Goal: Transaction & Acquisition: Purchase product/service

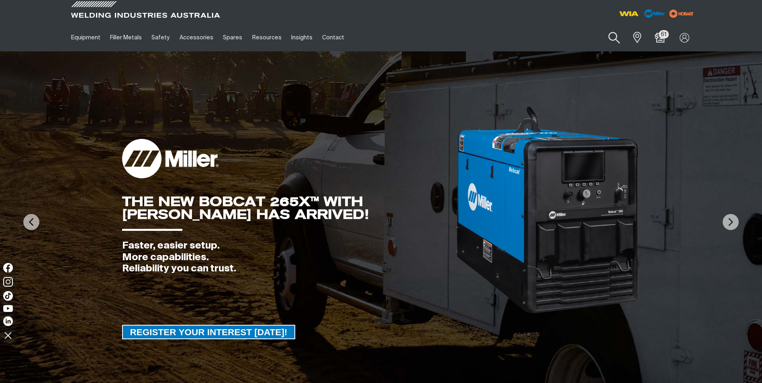
click at [615, 37] on button "Search products" at bounding box center [614, 37] width 33 height 23
paste input "CP133-1"
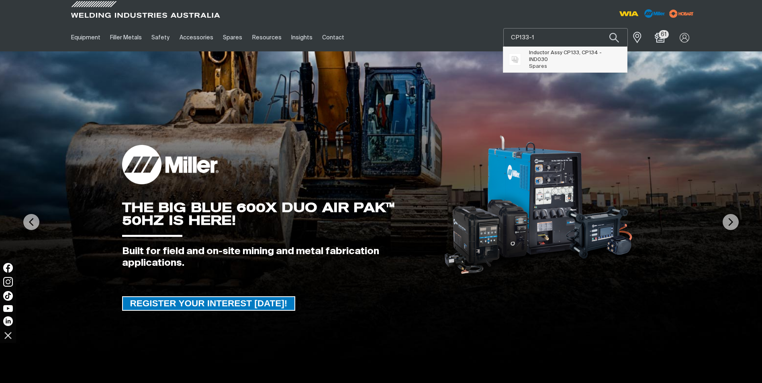
type input "CP133-1"
click at [566, 57] on span "Inductor Assy CP133, CP134 - IND030 Spares" at bounding box center [575, 59] width 92 height 20
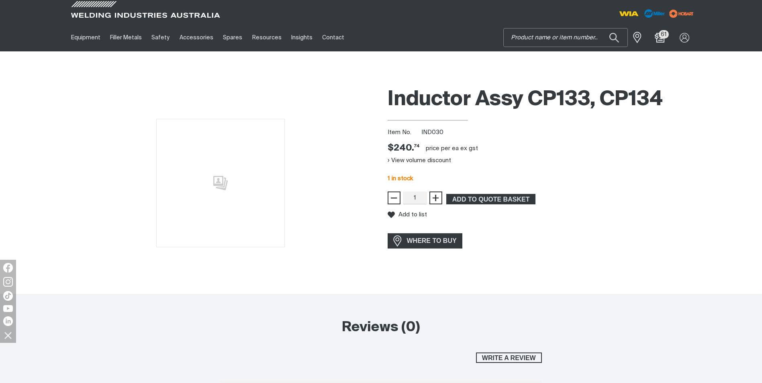
click at [534, 37] on input "Search" at bounding box center [565, 38] width 124 height 18
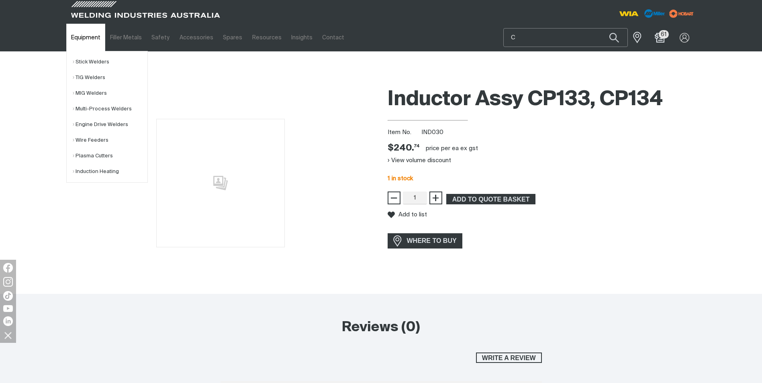
type input "C"
click at [80, 39] on link "Equipment" at bounding box center [85, 38] width 39 height 28
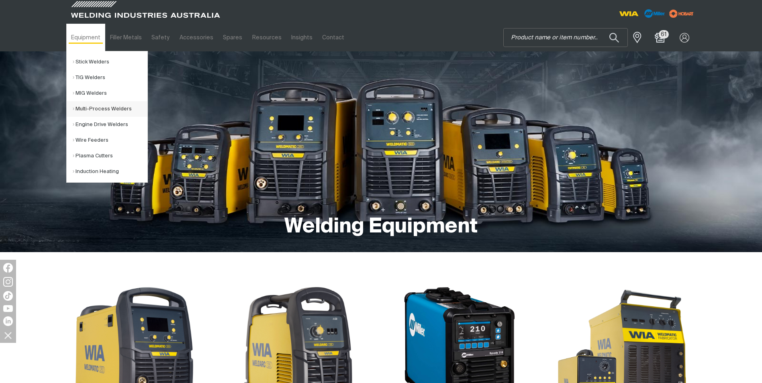
click at [95, 108] on link "Multi-Process Welders" at bounding box center [110, 109] width 75 height 16
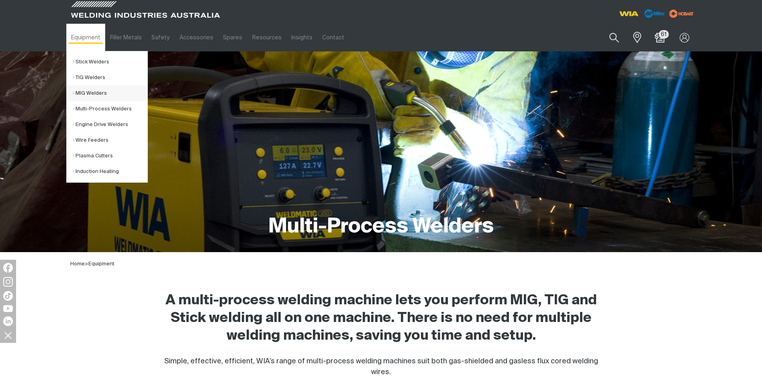
click at [93, 97] on link "MIG Welders" at bounding box center [110, 94] width 75 height 16
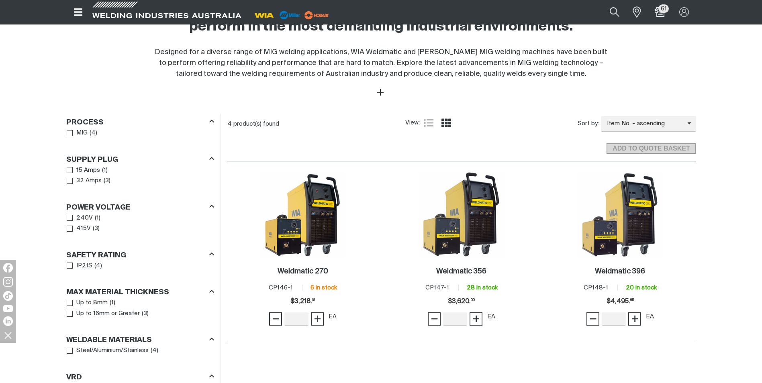
scroll to position [361, 0]
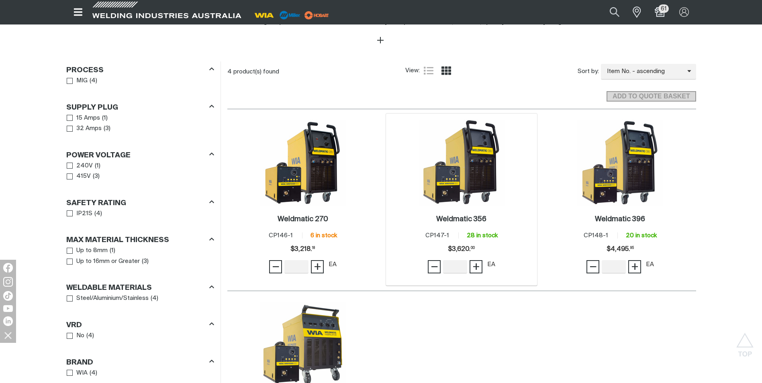
click at [473, 173] on img at bounding box center [461, 163] width 86 height 86
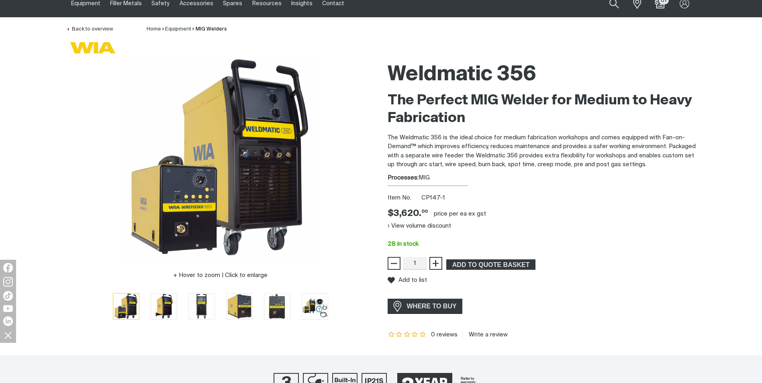
scroll to position [80, 0]
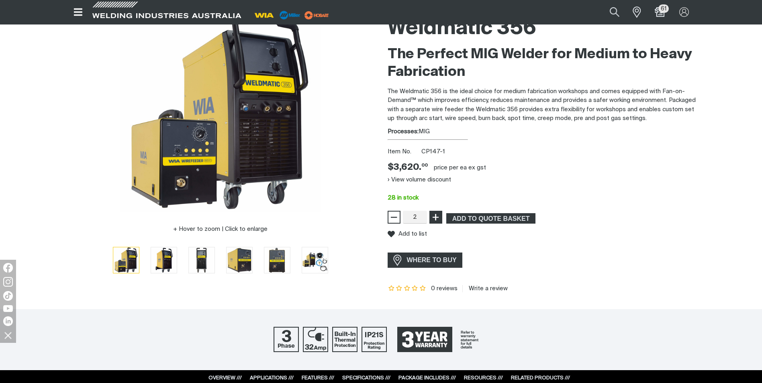
click at [434, 218] on span "+" at bounding box center [436, 217] width 8 height 14
type input "6"
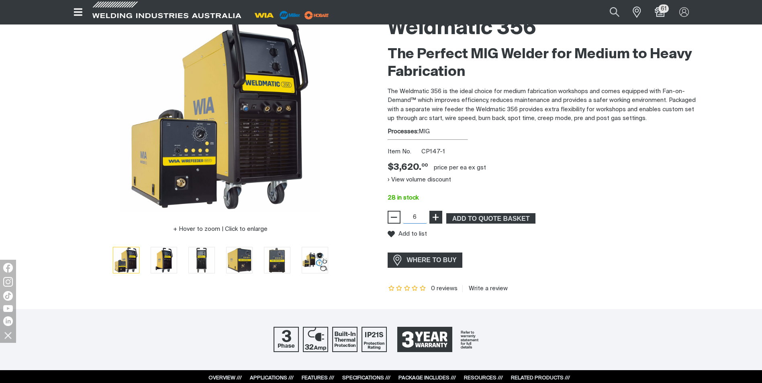
click at [434, 218] on span "+" at bounding box center [436, 217] width 8 height 14
click at [420, 178] on button "View volume discount" at bounding box center [418, 179] width 63 height 13
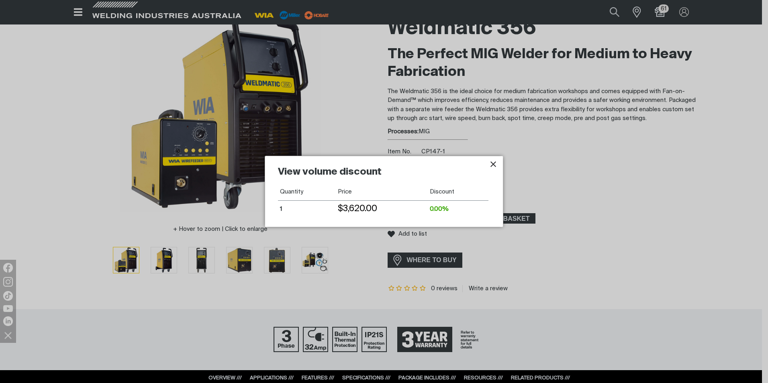
click at [492, 164] on icon "Close pop-up overlay" at bounding box center [493, 164] width 10 height 10
